Goal: Information Seeking & Learning: Learn about a topic

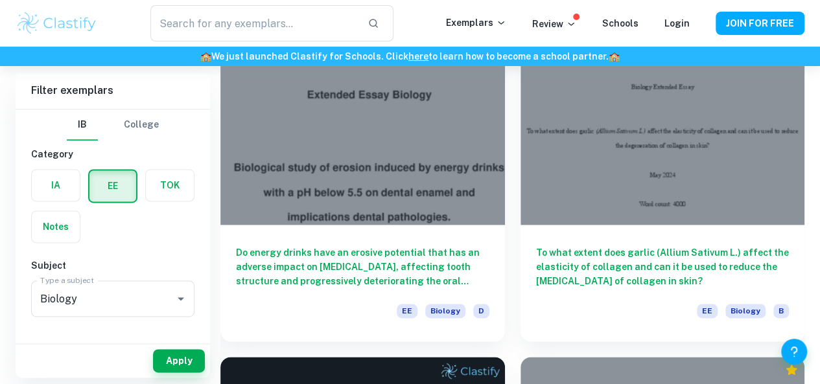
scroll to position [5897, 0]
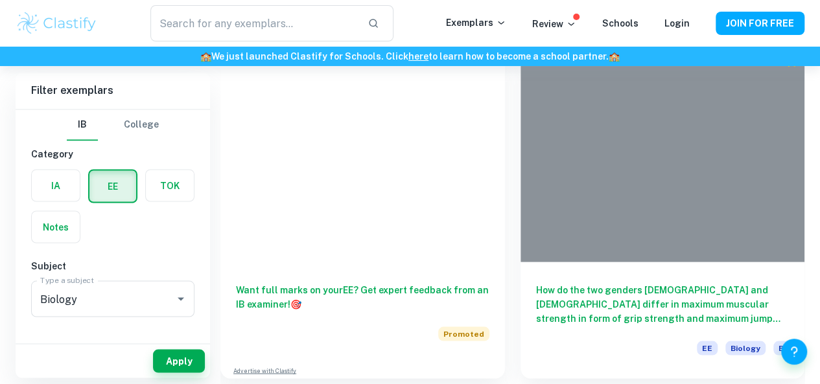
scroll to position [6012, 0]
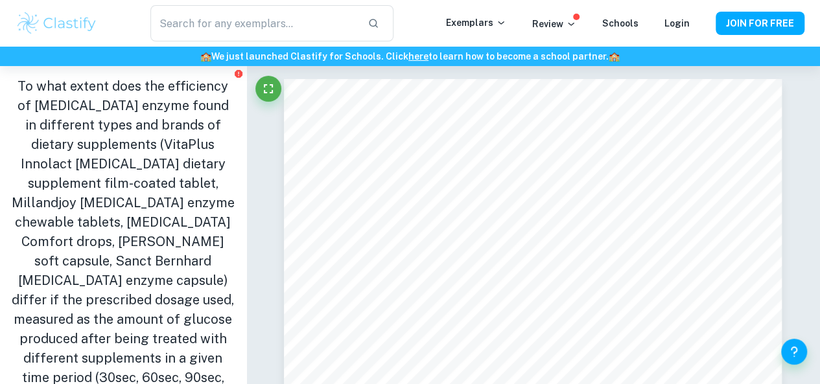
type input "9"
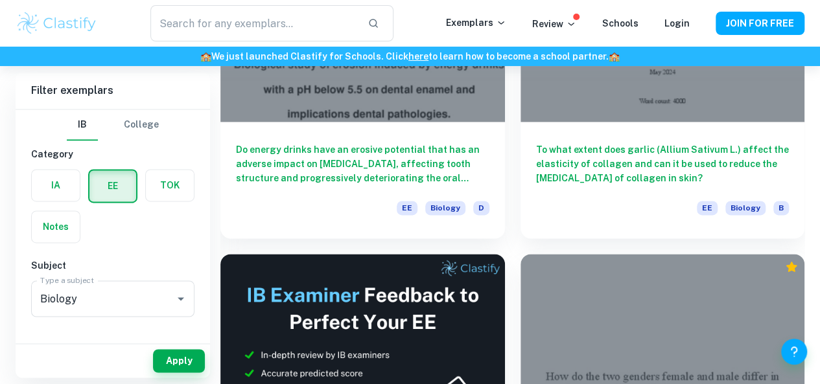
scroll to position [5763, 0]
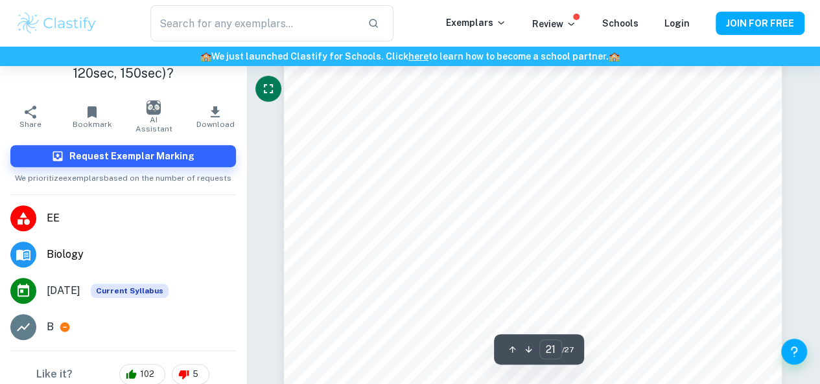
scroll to position [14949, 0]
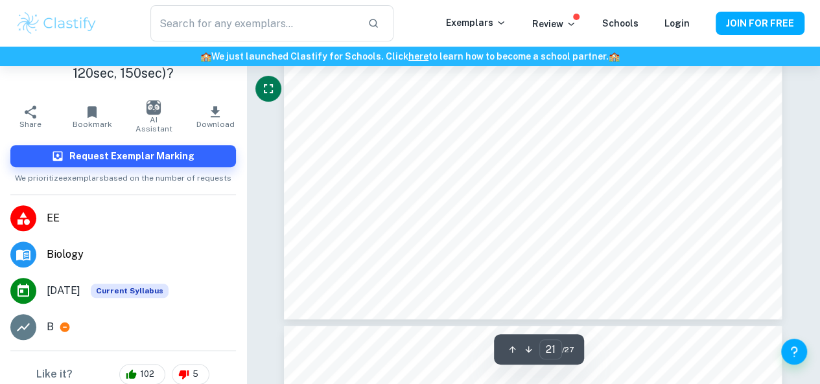
type input "22"
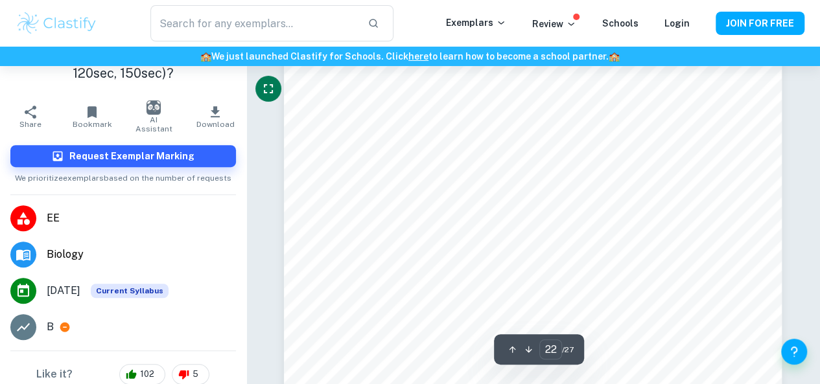
scroll to position [15661, 0]
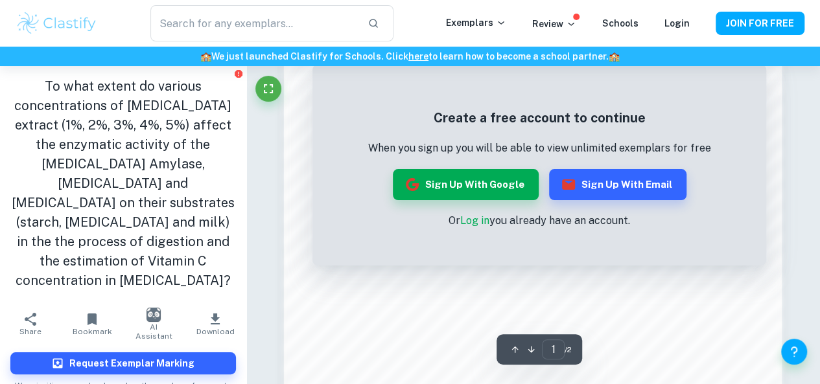
scroll to position [907, 0]
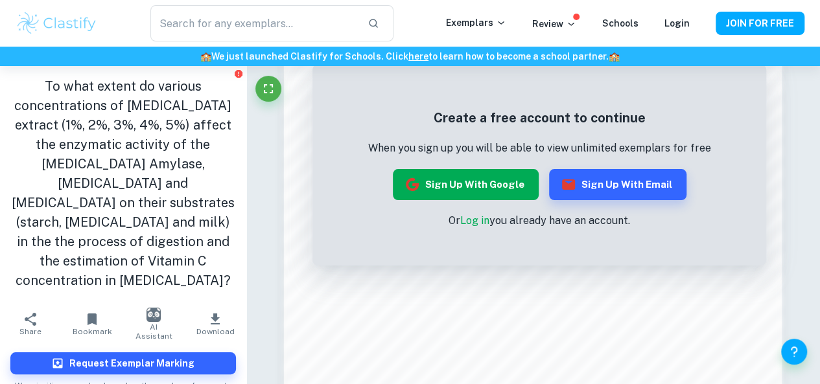
click at [483, 179] on button "Sign up with Google" at bounding box center [466, 184] width 146 height 31
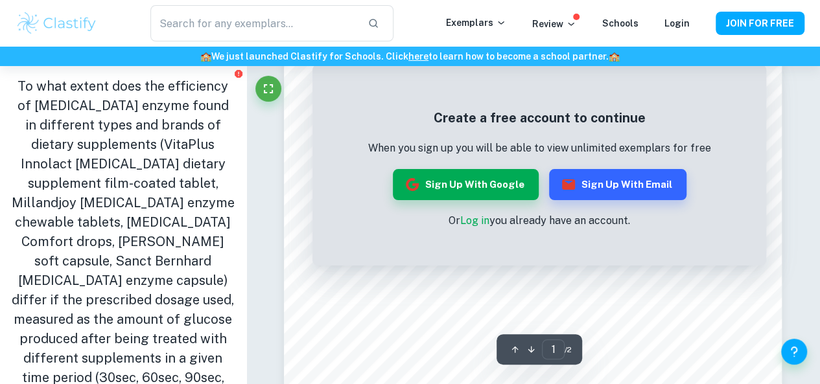
scroll to position [65, 0]
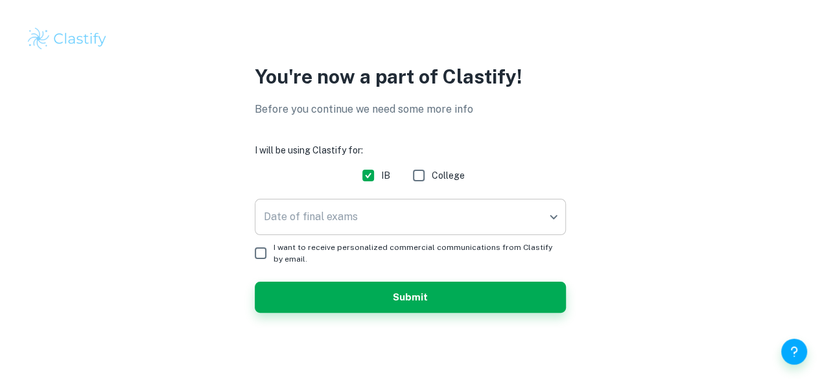
click at [463, 220] on body "We value your privacy We use cookies to enhance your browsing experience, serve…" at bounding box center [410, 192] width 820 height 384
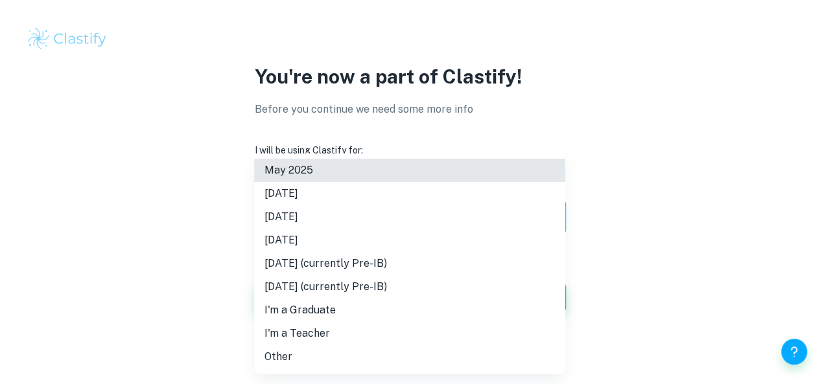
click at [448, 217] on li "May 2026" at bounding box center [409, 216] width 311 height 23
type input "M26"
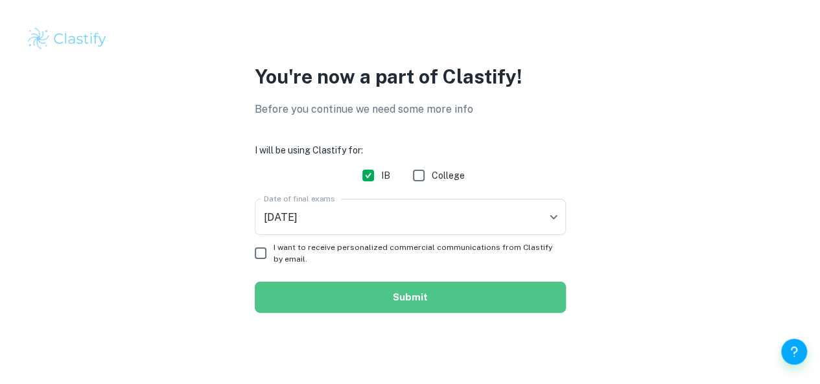
click at [447, 297] on button "Submit" at bounding box center [410, 297] width 311 height 31
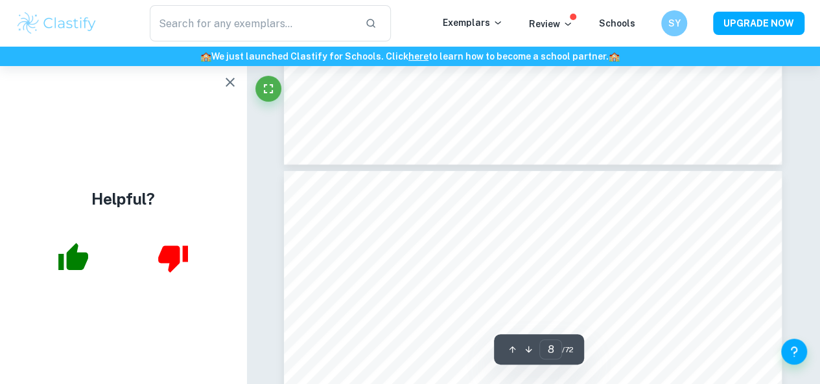
scroll to position [5055, 0]
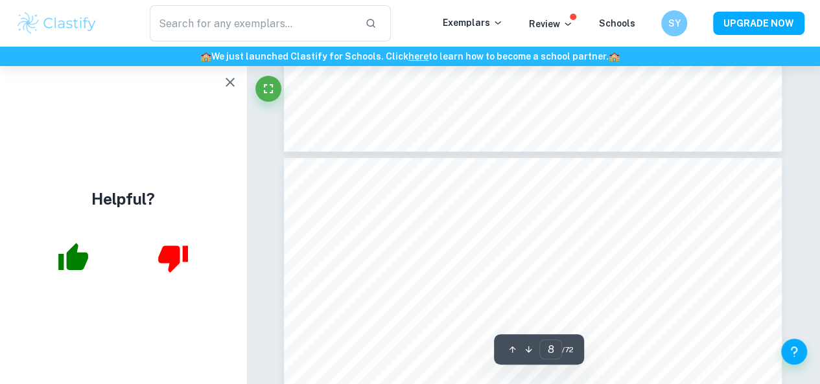
click at [70, 257] on icon "button" at bounding box center [73, 256] width 30 height 27
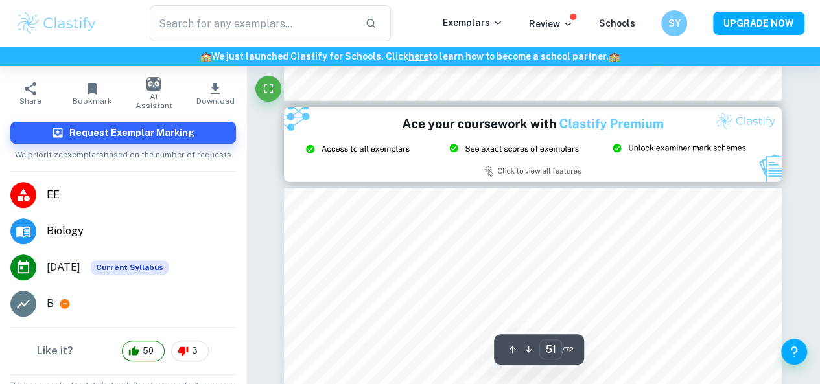
scroll to position [36354, 0]
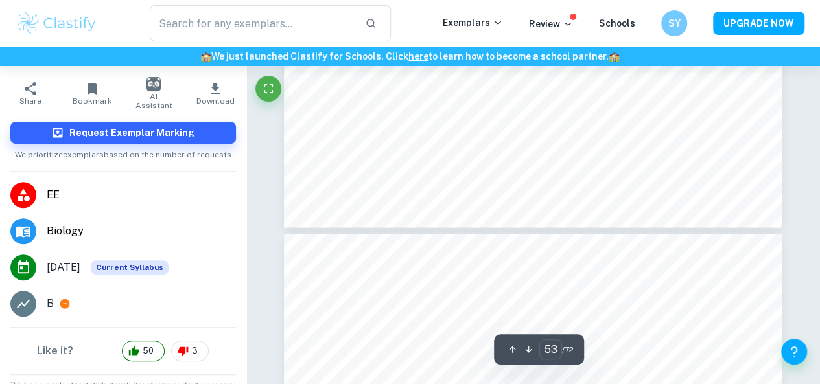
type input "54"
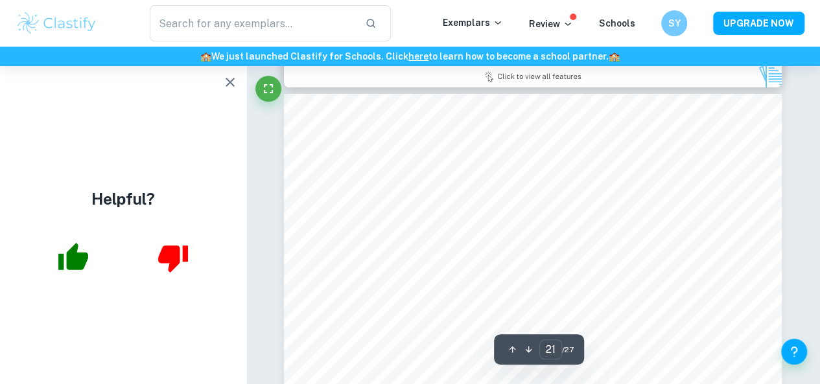
scroll to position [14645, 0]
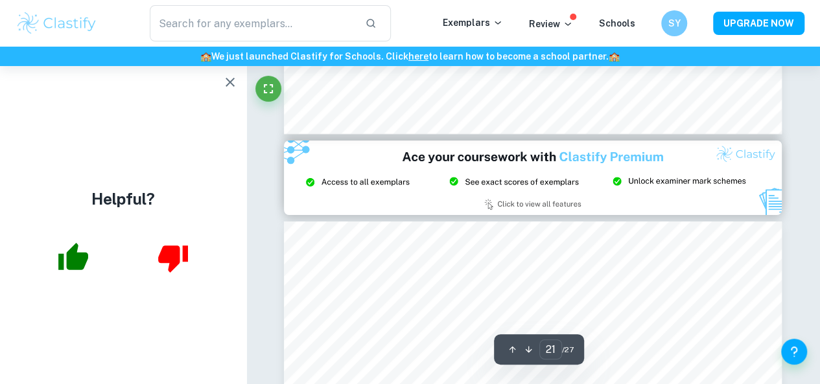
type input "20"
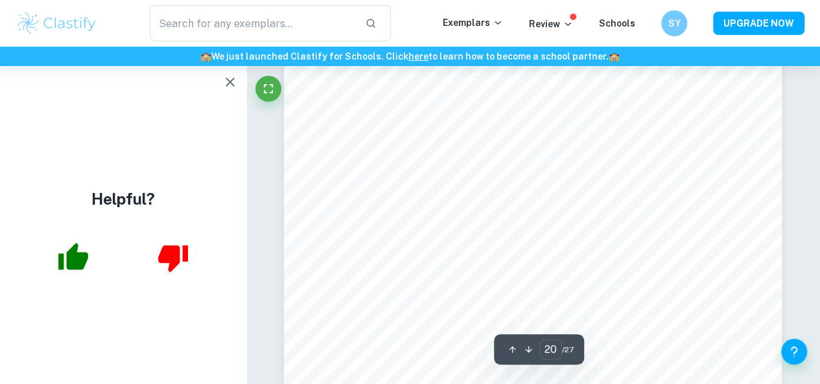
scroll to position [14062, 0]
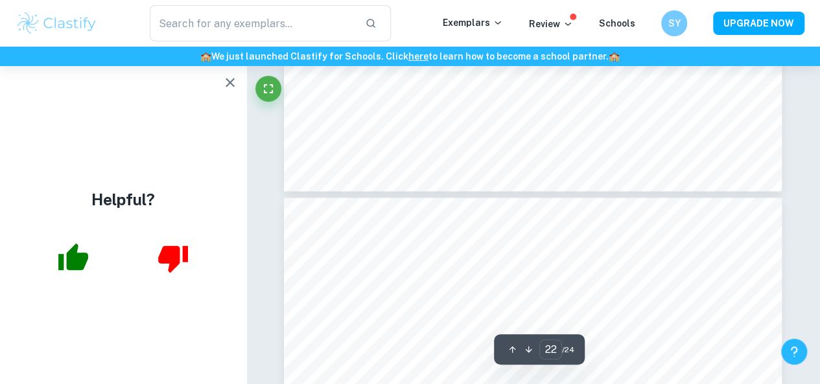
type input "23"
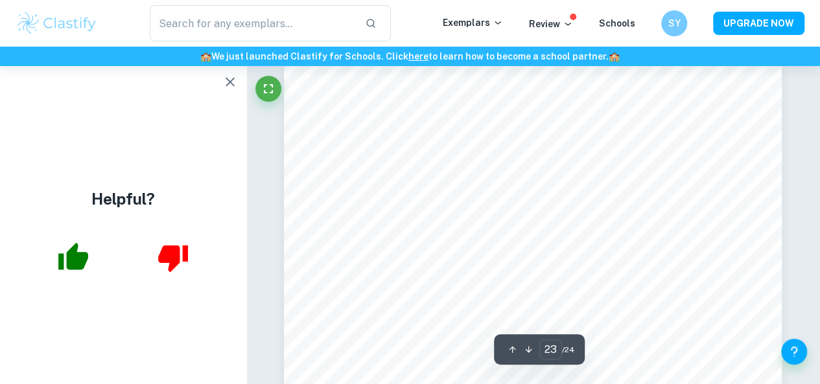
scroll to position [16180, 0]
click at [67, 240] on button "button" at bounding box center [73, 257] width 53 height 53
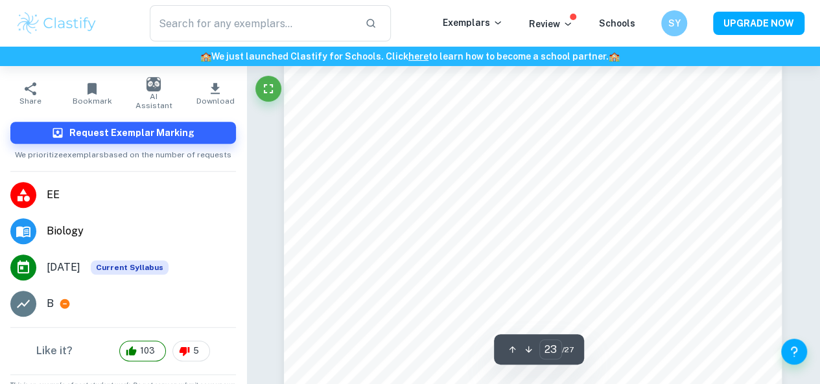
scroll to position [16383, 0]
